Goal: Task Accomplishment & Management: Manage account settings

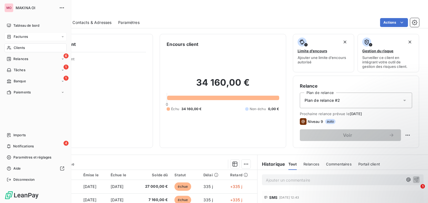
click at [29, 39] on div "Factures" at bounding box center [35, 36] width 62 height 9
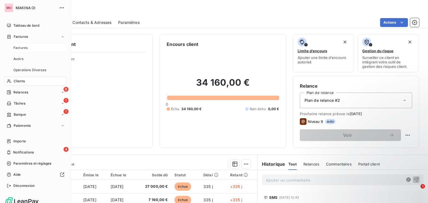
click at [29, 46] on div "Factures" at bounding box center [38, 47] width 55 height 9
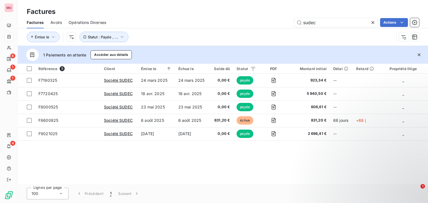
click at [372, 23] on icon at bounding box center [372, 22] width 3 height 3
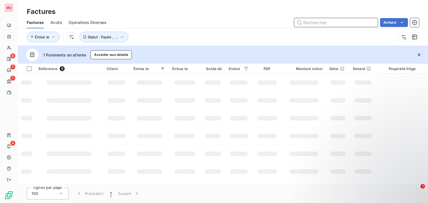
click at [348, 24] on input "text" at bounding box center [335, 22] width 83 height 9
paste input "F8910925"
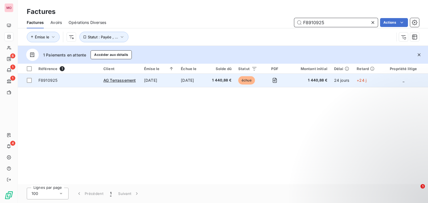
type input "F8910925"
click at [84, 80] on span "F8910925" at bounding box center [67, 81] width 58 height 6
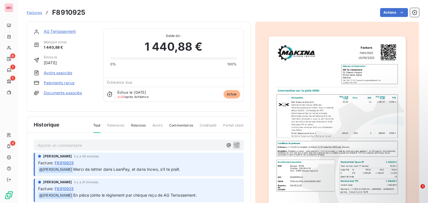
click at [51, 82] on link "Paiements reçus" at bounding box center [59, 83] width 31 height 6
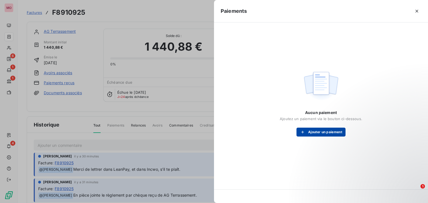
click at [336, 128] on button "Ajouter un paiement" at bounding box center [320, 132] width 49 height 9
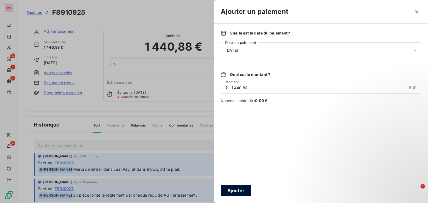
click at [239, 190] on button "Ajouter" at bounding box center [235, 191] width 30 height 12
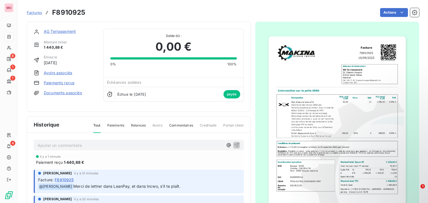
click at [147, 142] on p "Ajouter un commentaire ﻿" at bounding box center [130, 145] width 185 height 7
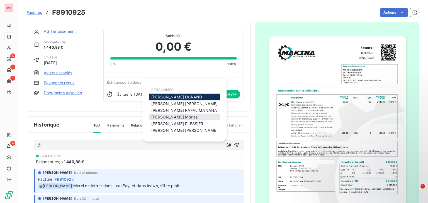
click at [173, 114] on div "Olivier Morlas" at bounding box center [184, 117] width 71 height 7
click at [170, 116] on span "Olivier Morlas" at bounding box center [174, 117] width 46 height 5
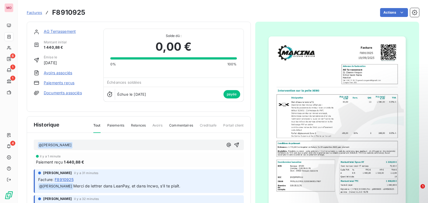
click at [80, 144] on p "﻿ @ Olivier Morlas ﻿ ﻿" at bounding box center [130, 145] width 185 height 7
click at [97, 143] on span "c'est bon , c'esr soldé" at bounding box center [93, 145] width 41 height 5
click at [234, 142] on icon "button" at bounding box center [237, 145] width 6 height 6
